Goal: Information Seeking & Learning: Check status

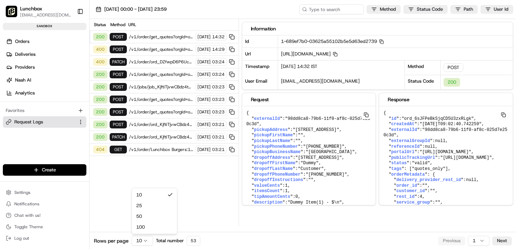
click at [144, 241] on html "Lunchbox gsaha@lunchbox.io Toggle Sidebar sandbox Orders Deliveries Providers N…" at bounding box center [258, 124] width 516 height 249
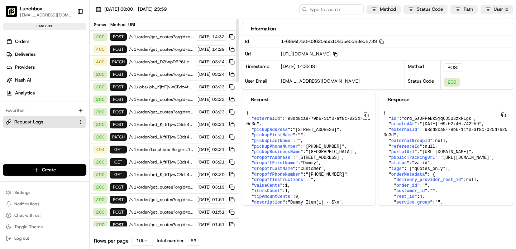
click at [148, 48] on span "/v1/order/get_quotes?orgId=org_QJrSZK" at bounding box center [161, 50] width 64 height 6
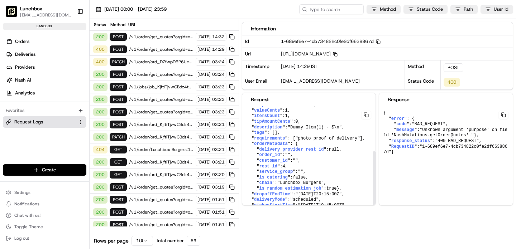
scroll to position [88, 0]
click at [159, 62] on span "/v1/order/ord_DZfwpD6P6UcV7h5QVpBmyy?orgId=org_QJrSZK" at bounding box center [161, 62] width 64 height 6
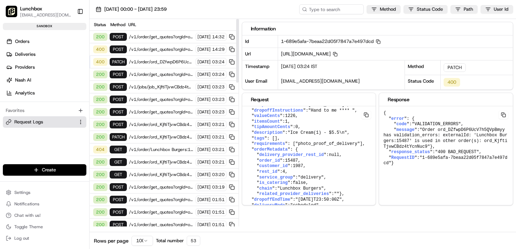
click at [166, 36] on span "/v1/order/get_quotes?orgId=org_QJrSZK" at bounding box center [161, 37] width 64 height 6
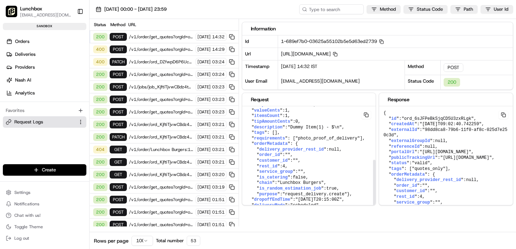
scroll to position [109, 0]
click at [160, 50] on span "/v1/order/get_quotes?orgId=org_QJrSZK" at bounding box center [161, 50] width 64 height 6
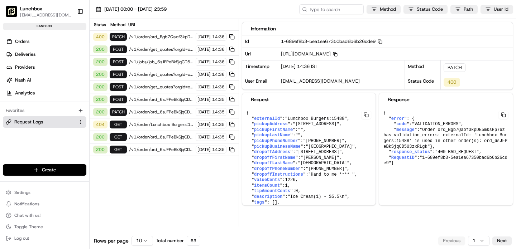
click at [139, 110] on span "/v1/order/ord_6sJFPeBkSjqCD5U3zxRLgk?orgId=org_QJrSZK" at bounding box center [161, 112] width 64 height 6
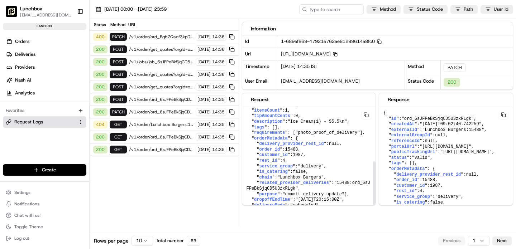
scroll to position [109, 0]
click at [143, 113] on span "/v1/order/ord_6sJFPeBkSjqCD5U3zxRLgk?orgId=org_QJrSZK" at bounding box center [161, 112] width 64 height 6
click at [143, 99] on span "/v1/order/ord_6sJFPeBkSjqCD5U3zxRLgk/autodispatch?orgId=org_QJrSZK" at bounding box center [161, 100] width 64 height 6
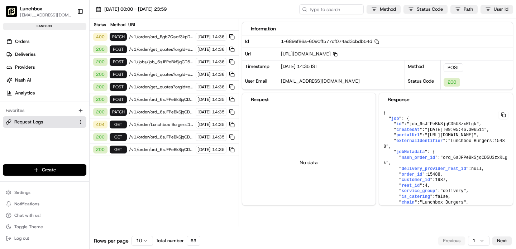
click at [144, 113] on span "/v1/order/ord_6sJFPeBkSjqCD5U3zxRLgk?orgId=org_QJrSZK" at bounding box center [161, 112] width 64 height 6
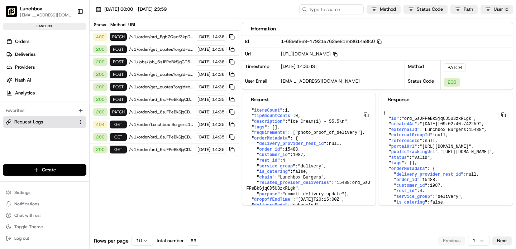
click at [140, 101] on span "/v1/order/ord_6sJFPeBkSjqCD5U3zxRLgk/autodispatch?orgId=org_QJrSZK" at bounding box center [161, 100] width 64 height 6
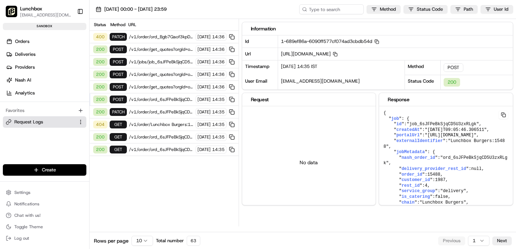
click at [156, 87] on span "/v1/order/get_quotes?orgId=org_QJrSZK" at bounding box center [161, 87] width 64 height 6
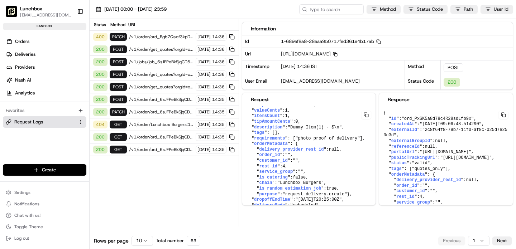
click at [155, 98] on span "/v1/order/ord_6sJFPeBkSjqCD5U3zxRLgk/autodispatch?orgId=org_QJrSZK" at bounding box center [161, 100] width 64 height 6
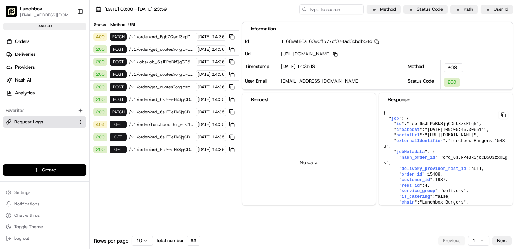
click at [158, 86] on span "/v1/order/get_quotes?orgId=org_QJrSZK" at bounding box center [161, 87] width 64 height 6
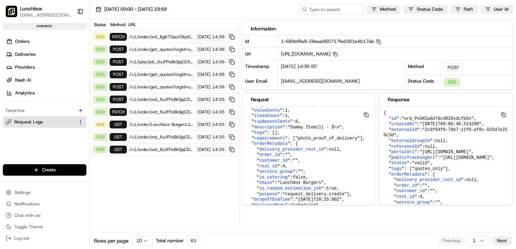
click at [160, 76] on span "/v1/order/get_quotes?orgId=org_QJrSZK" at bounding box center [161, 75] width 64 height 6
click at [153, 72] on span "/v1/order/get_quotes?orgId=org_QJrSZK" at bounding box center [161, 75] width 64 height 6
click at [150, 62] on span "/v1/jobs/job_6sJFPeBkSjqCD5U3zxRLgk/cancel?orgId=org_QJrSZK" at bounding box center [161, 62] width 64 height 6
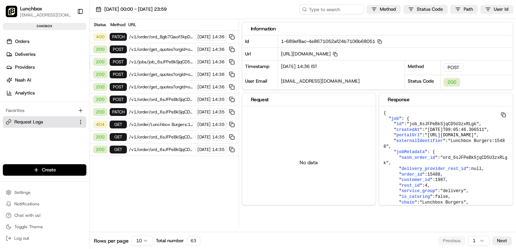
click at [155, 50] on span "/v1/order/get_quotes?orgId=org_QJrSZK" at bounding box center [161, 50] width 64 height 6
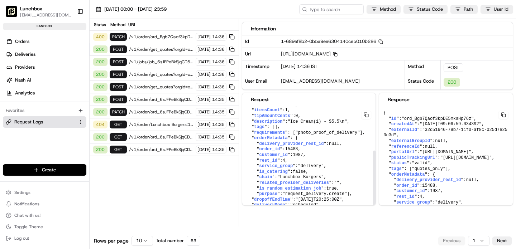
scroll to position [114, 0]
click at [293, 192] on span ""request_delivery.create"" at bounding box center [314, 194] width 64 height 5
click at [147, 36] on span "/v1/order/ord_Bgb7Qaof3kpDE5mksHp76z?orgId=org_QJrSZK" at bounding box center [161, 37] width 64 height 6
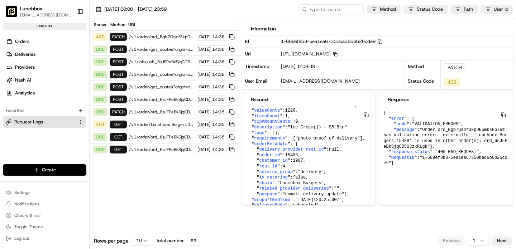
scroll to position [103, 0]
click at [165, 51] on span "/v1/order/get_quotes?orgId=org_QJrSZK" at bounding box center [161, 50] width 64 height 6
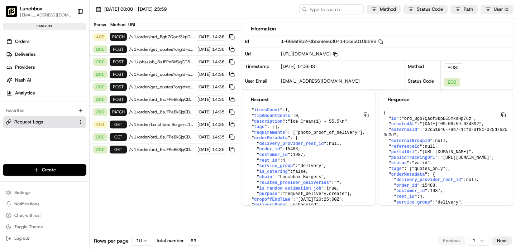
scroll to position [114, 0]
click at [144, 36] on span "/v1/order/ord_Bgb7Qaof3kpDE5mksHp76z?orgId=org_QJrSZK" at bounding box center [161, 37] width 64 height 6
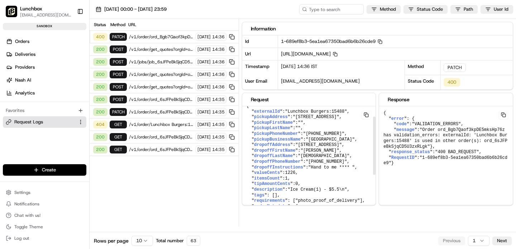
scroll to position [0, 0]
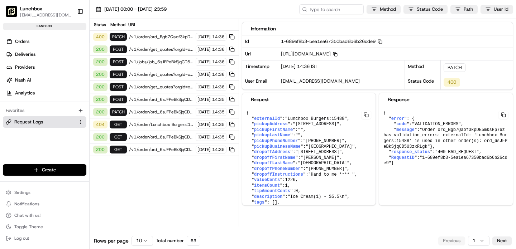
click at [150, 37] on span "/v1/order/ord_Bgb7Qaof3kpDE5mksHp76z?orgId=org_QJrSZK" at bounding box center [161, 37] width 64 height 6
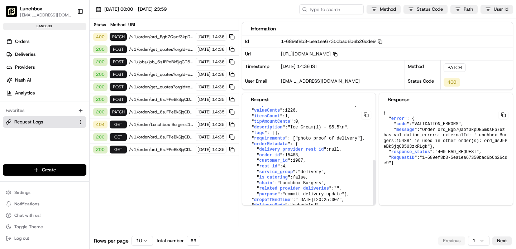
scroll to position [103, 0]
click at [140, 124] on span "/v1/order/Lunchbox Burgers:15488?orgId=org_QJrSZK" at bounding box center [161, 125] width 64 height 6
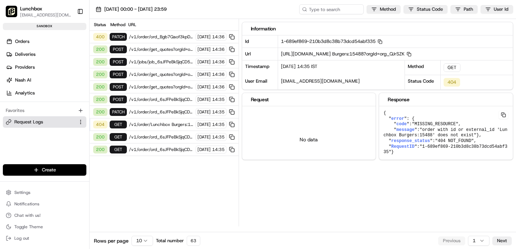
click at [148, 112] on span "/v1/order/ord_6sJFPeBkSjqCD5U3zxRLgk?orgId=org_QJrSZK" at bounding box center [161, 112] width 64 height 6
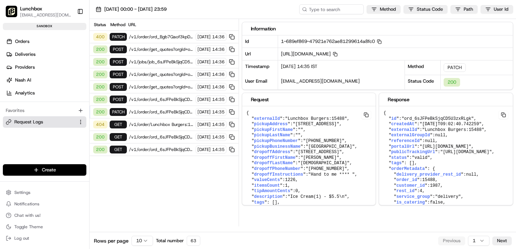
click at [143, 124] on span "/v1/order/Lunchbox Burgers:15488?orgId=org_QJrSZK" at bounding box center [161, 125] width 64 height 6
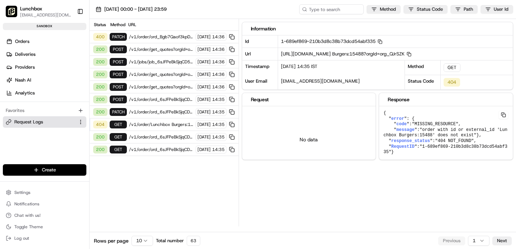
click at [145, 138] on span "/v1/order/ord_6sJFPeBkSjqCD5U3zxRLgk?orgId=org_QJrSZK" at bounding box center [161, 137] width 64 height 6
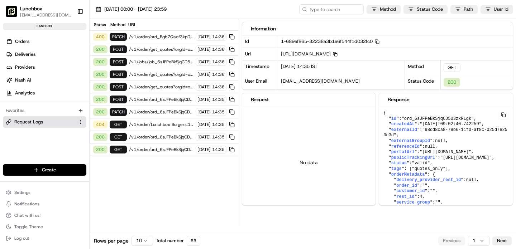
click at [140, 244] on html "Lunchbox [EMAIL_ADDRESS][DOMAIN_NAME] Toggle Sidebar sandbox Orders Deliveries …" at bounding box center [258, 124] width 516 height 249
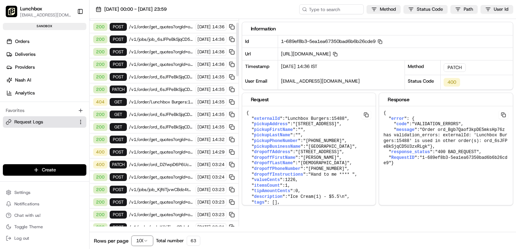
scroll to position [0, 0]
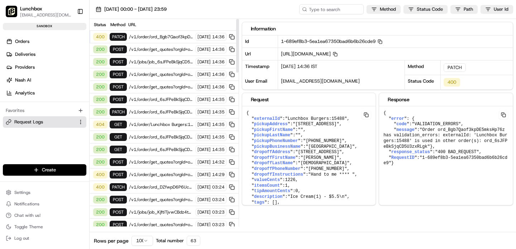
click at [159, 124] on span "/v1/order/Lunchbox Burgers:15488?orgId=org_QJrSZK" at bounding box center [161, 125] width 64 height 6
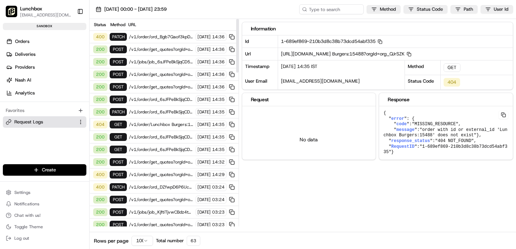
click at [159, 135] on span "/v1/order/ord_6sJFPeBkSjqCD5U3zxRLgk?orgId=org_QJrSZK" at bounding box center [161, 137] width 64 height 6
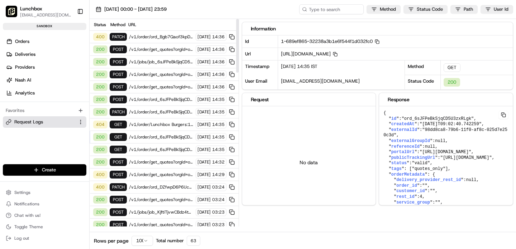
click at [159, 150] on span "/v1/order/ord_6sJFPeBkSjqCD5U3zxRLgk?orgId=org_QJrSZK" at bounding box center [161, 150] width 64 height 6
click at [154, 177] on span "/v1/order/get_quotes?orgId=org_QJrSZK" at bounding box center [161, 175] width 64 height 6
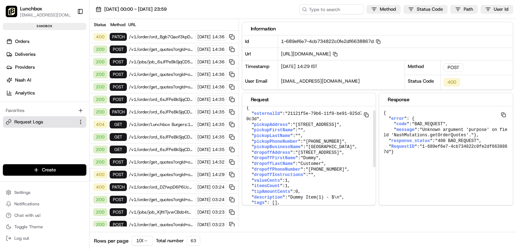
scroll to position [8, 0]
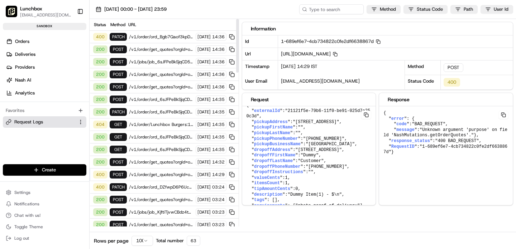
click at [147, 188] on span "/v1/order/ord_DZfwpD6P6UcV7h5QVpBmyy?orgId=org_QJrSZK" at bounding box center [161, 187] width 64 height 6
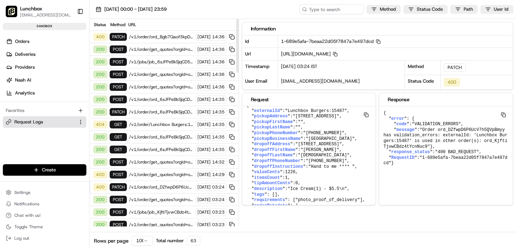
click at [150, 176] on span "/v1/order/get_quotes?orgId=org_QJrSZK" at bounding box center [161, 175] width 64 height 6
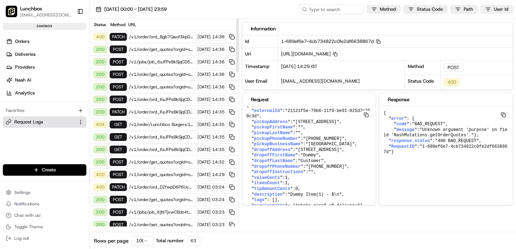
click at [151, 160] on span "/v1/order/get_quotes?orgId=org_QJrSZK" at bounding box center [161, 162] width 64 height 6
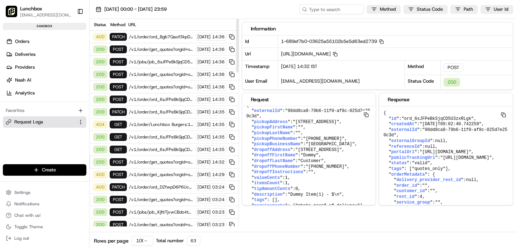
click at [150, 149] on span "/v1/order/ord_6sJFPeBkSjqCD5U3zxRLgk?orgId=org_QJrSZK" at bounding box center [161, 150] width 64 height 6
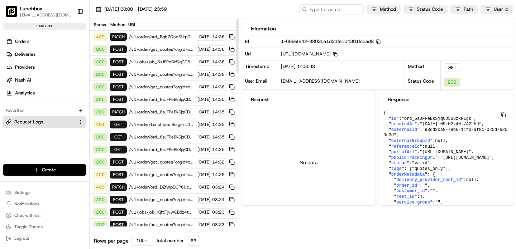
click at [150, 136] on span "/v1/order/ord_6sJFPeBkSjqCD5U3zxRLgk?orgId=org_QJrSZK" at bounding box center [161, 137] width 64 height 6
click at [150, 123] on span "/v1/order/Lunchbox Burgers:15488?orgId=org_QJrSZK" at bounding box center [161, 125] width 64 height 6
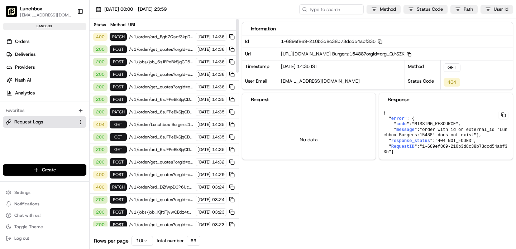
click at [149, 110] on span "/v1/order/ord_6sJFPeBkSjqCD5U3zxRLgk?orgId=org_QJrSZK" at bounding box center [161, 112] width 64 height 6
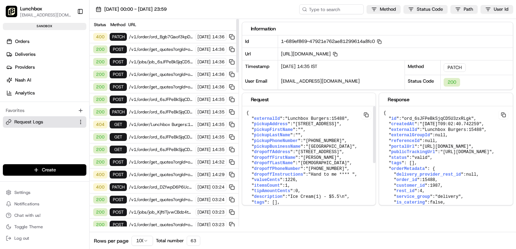
scroll to position [109, 0]
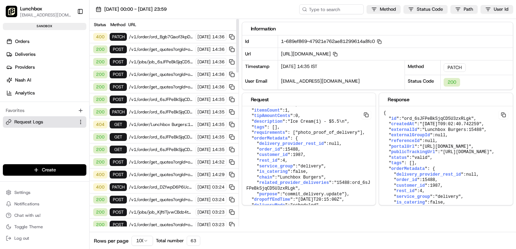
click at [155, 99] on span "/v1/order/ord_6sJFPeBkSjqCD5U3zxRLgk/autodispatch?orgId=org_QJrSZK" at bounding box center [161, 100] width 64 height 6
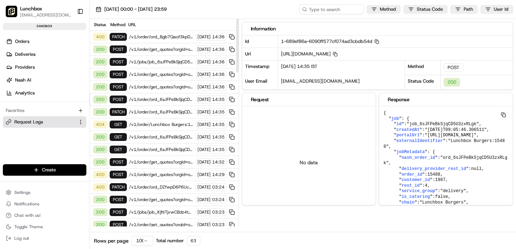
click at [157, 50] on span "/v1/order/get_quotes?orgId=org_QJrSZK" at bounding box center [161, 50] width 64 height 6
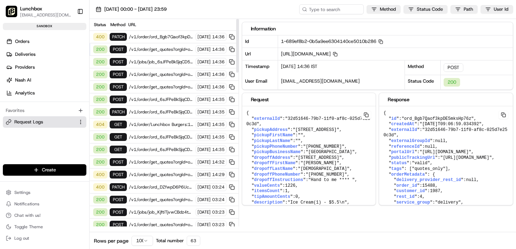
click at [152, 61] on span "/v1/jobs/job_6sJFPeBkSjqCD5U3zxRLgk/cancel?orgId=org_QJrSZK" at bounding box center [161, 62] width 64 height 6
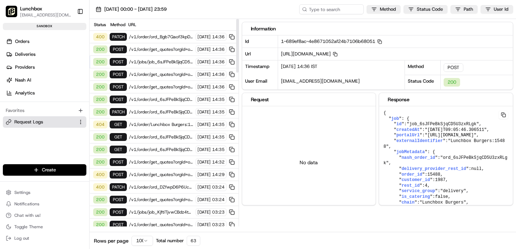
click at [159, 36] on span "/v1/order/ord_Bgb7Qaof3kpDE5mksHp76z?orgId=org_QJrSZK" at bounding box center [161, 37] width 64 height 6
